Goal: Information Seeking & Learning: Find specific fact

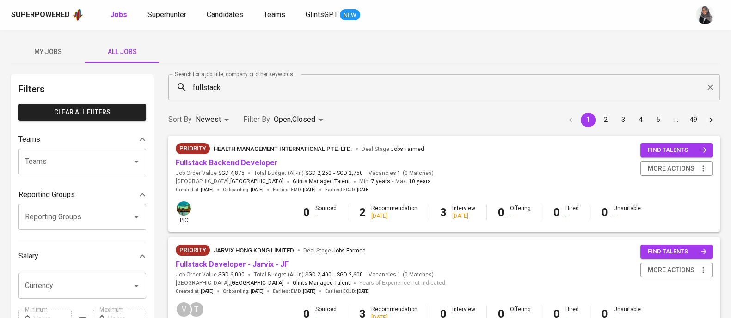
drag, startPoint x: 0, startPoint y: 0, endPoint x: 159, endPoint y: 14, distance: 160.0
click at [159, 14] on span "Superhunter" at bounding box center [166, 14] width 39 height 9
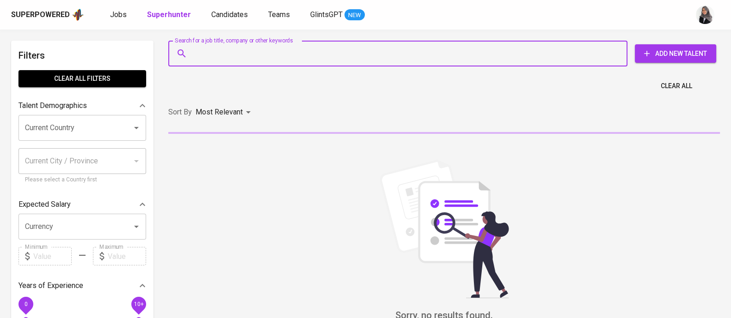
click at [273, 51] on input "Search for a job title, company or other keywords" at bounding box center [400, 54] width 418 height 18
paste input "anggasp.unib@gmail.com | github.com/angga-22"
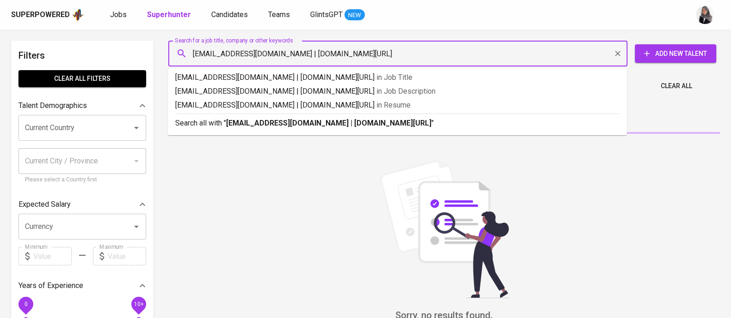
click at [280, 54] on input "anggasp.unib@gmail.com | github.com/angga-22" at bounding box center [400, 54] width 418 height 18
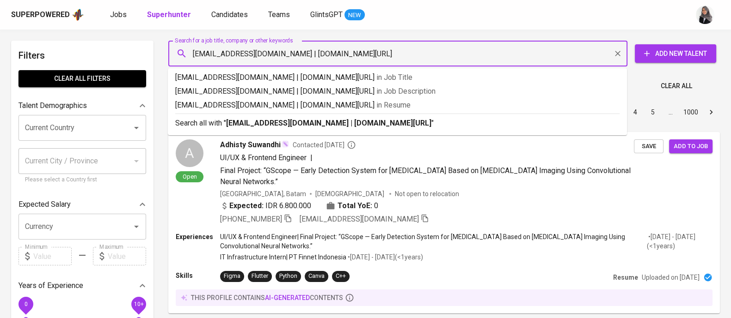
click at [280, 54] on input "anggasp.unib@gmail.com | github.com/angga-22" at bounding box center [400, 54] width 418 height 18
drag, startPoint x: 280, startPoint y: 54, endPoint x: 375, endPoint y: 55, distance: 95.2
click at [375, 55] on input "anggasp.unib@gmail.com | github.com/angga-22" at bounding box center [400, 54] width 418 height 18
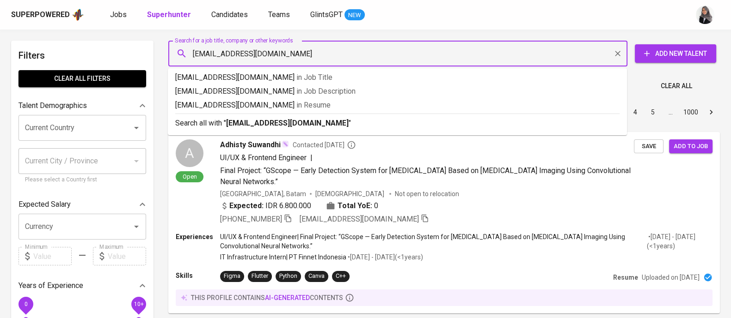
type input "anggasp.unib@gmail.com"
click at [327, 120] on p "Search all with " anggasp.unib@gmail.com "" at bounding box center [397, 123] width 444 height 11
click at [327, 120] on div "Sort By Most Relevant MOST_RELEVANT 1 2 3 4 5 … 1000" at bounding box center [444, 112] width 562 height 28
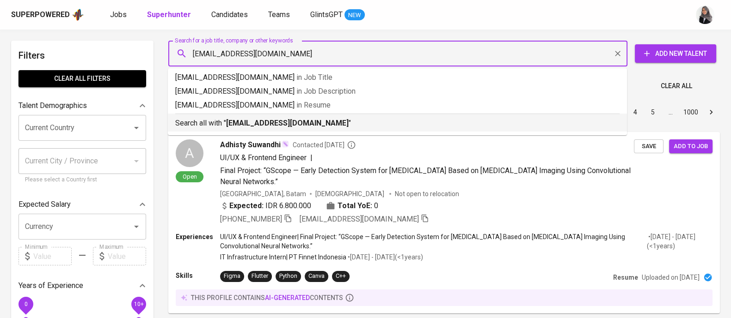
click at [327, 120] on div "Sort By Most Relevant MOST_RELEVANT 1 2 3 4 5 … 1000" at bounding box center [444, 112] width 562 height 28
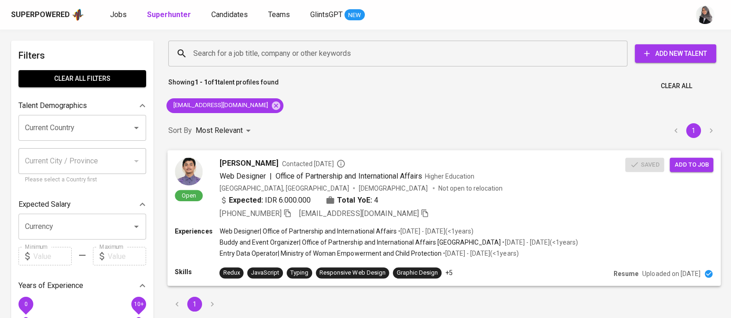
click at [478, 218] on div "+62 823-7291-3300 anggasp.unib@gmail.com" at bounding box center [422, 213] width 406 height 11
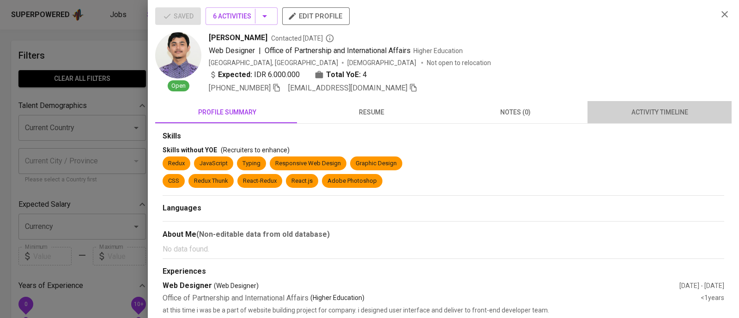
click at [662, 107] on span "activity timeline" at bounding box center [659, 113] width 133 height 12
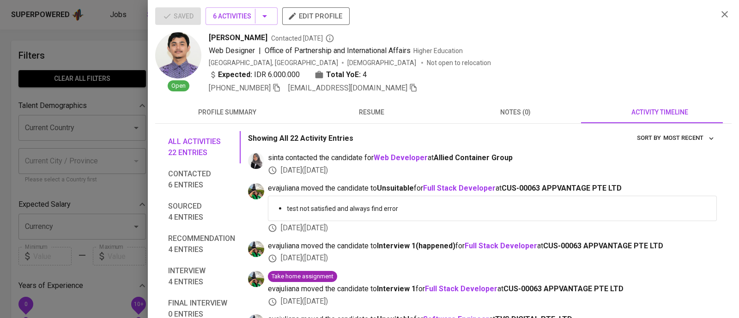
click at [92, 37] on div at bounding box center [369, 159] width 739 height 318
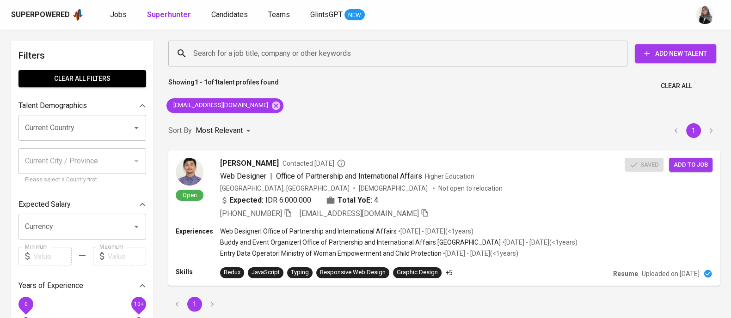
click at [626, 25] on div "Superpowered Jobs Superhunter Candidates Teams GlintsGPT NEW" at bounding box center [365, 15] width 731 height 30
